Goal: Information Seeking & Learning: Learn about a topic

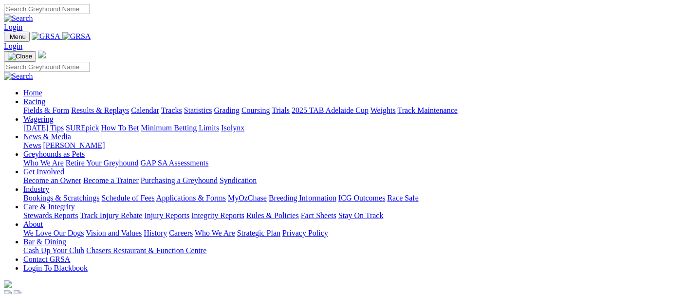
click at [45, 97] on link "Racing" at bounding box center [34, 101] width 22 height 8
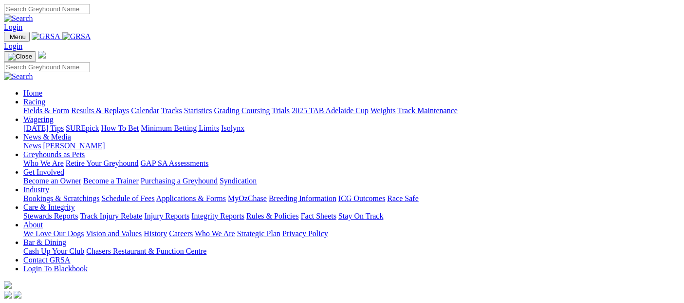
click at [91, 36] on img at bounding box center [76, 36] width 29 height 9
click at [45, 97] on link "Racing" at bounding box center [34, 101] width 22 height 8
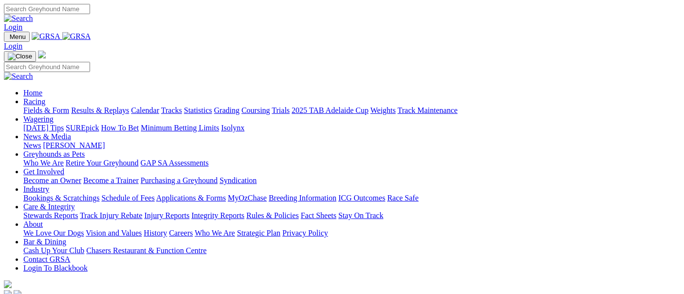
click at [41, 106] on link "Fields & Form" at bounding box center [46, 110] width 46 height 8
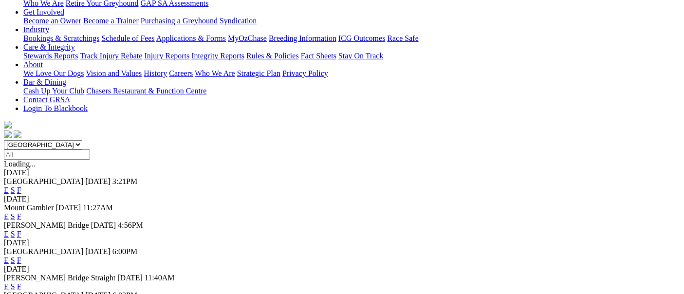
scroll to position [162, 0]
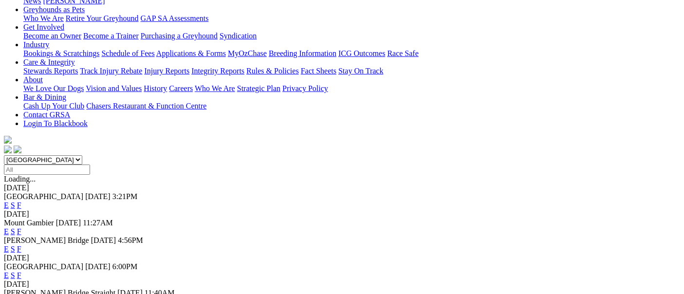
click at [21, 271] on link "F" at bounding box center [19, 275] width 4 height 8
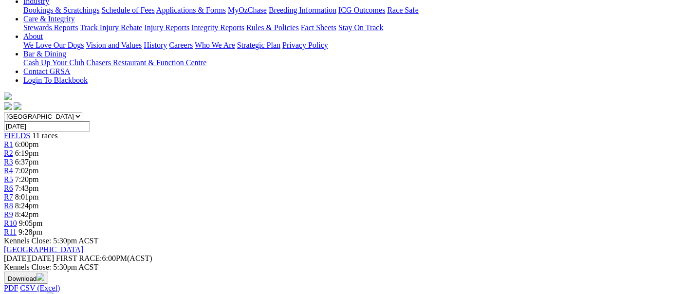
scroll to position [216, 0]
